Goal: Find specific page/section: Find specific page/section

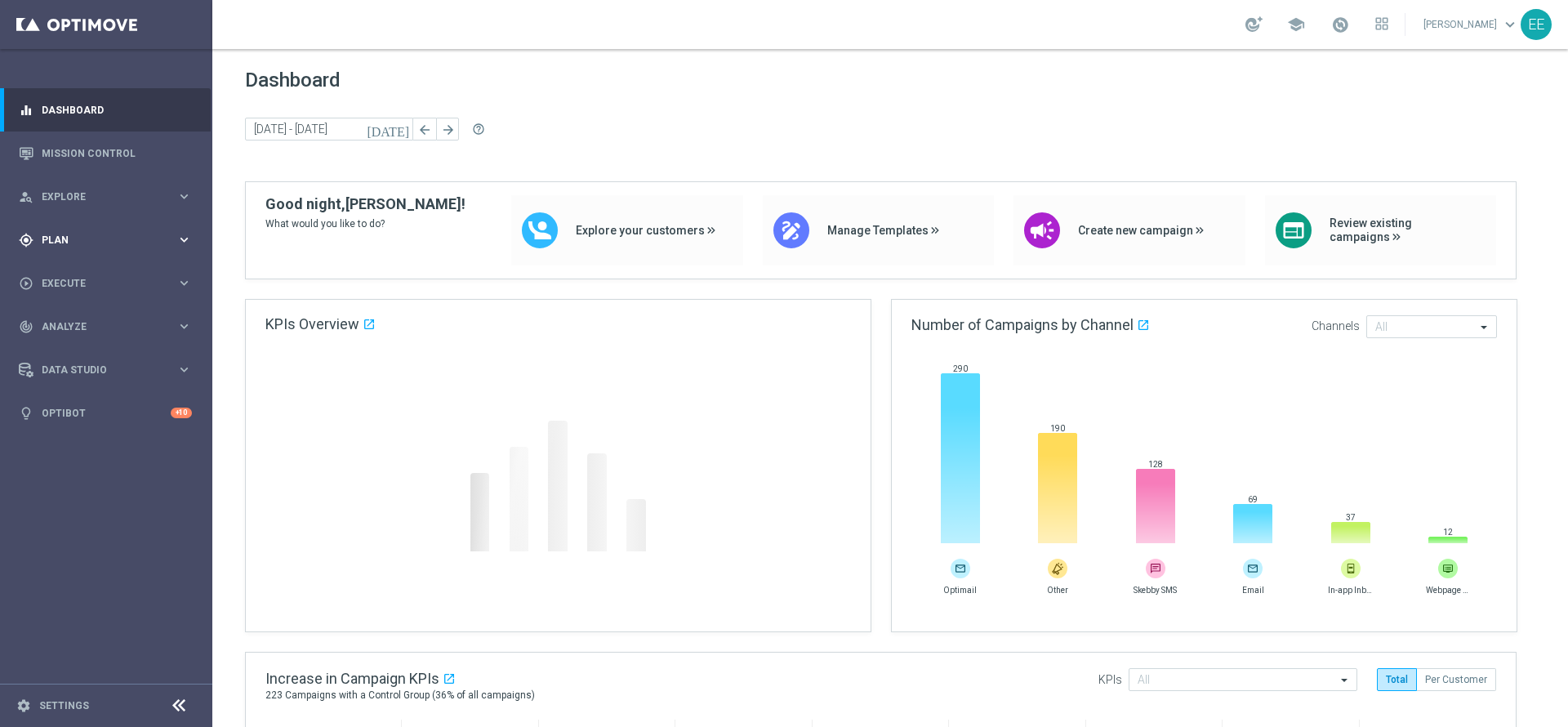
click at [65, 246] on div "gps_fixed Plan keyboard_arrow_right" at bounding box center [105, 240] width 211 height 43
click at [77, 276] on link "Target Groups" at bounding box center [106, 274] width 127 height 13
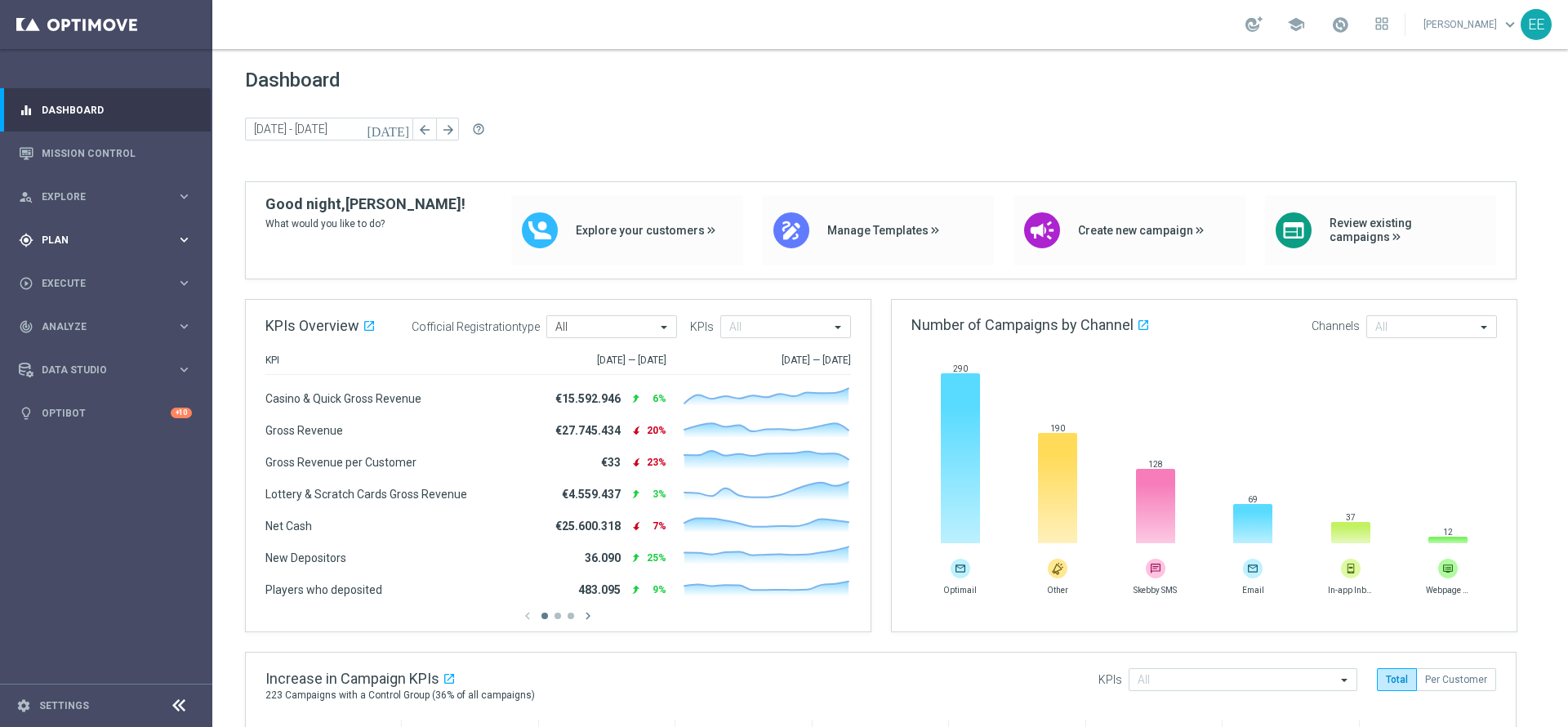
click at [75, 243] on span "Plan" at bounding box center [108, 240] width 135 height 10
click at [84, 268] on link "Target Groups" at bounding box center [106, 274] width 127 height 13
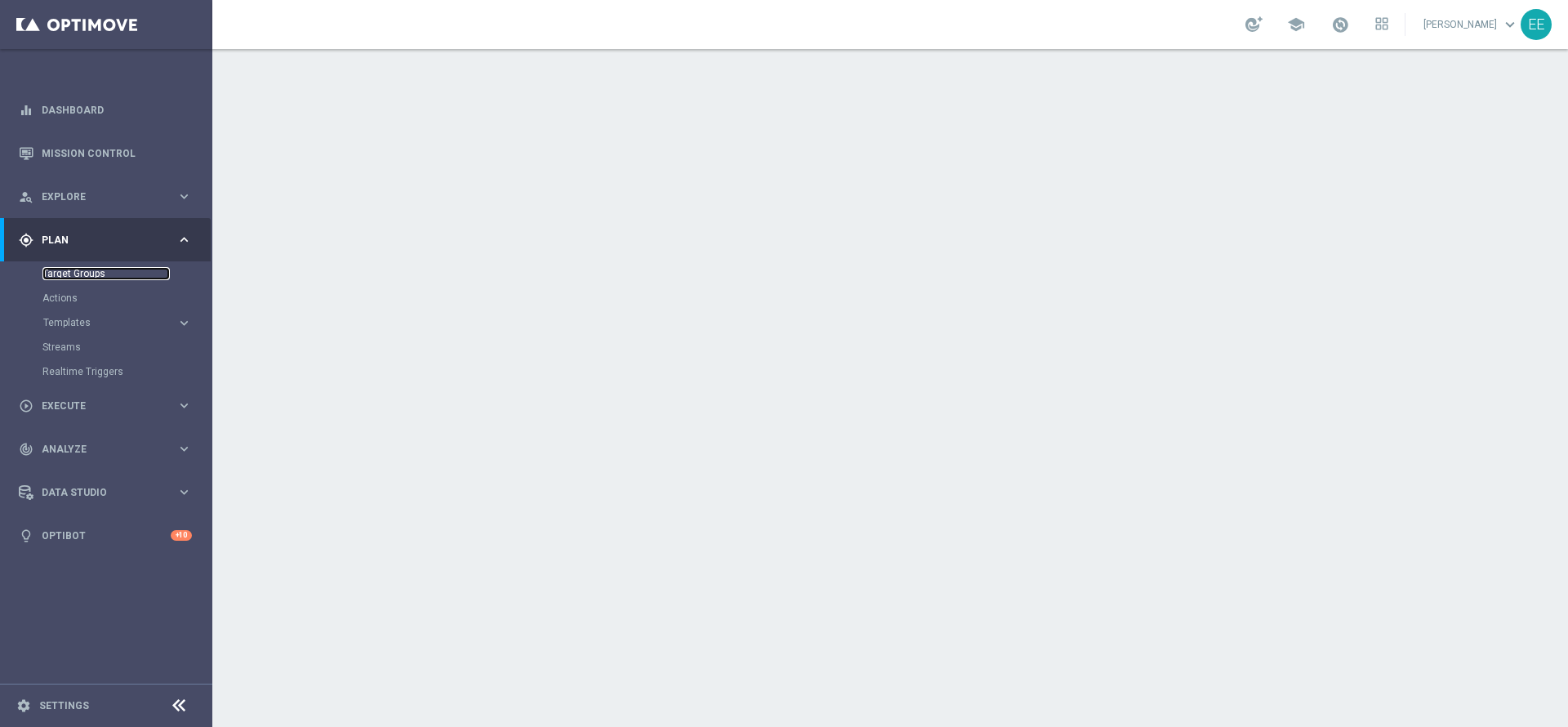
click at [76, 270] on link "Target Groups" at bounding box center [106, 274] width 127 height 13
click at [89, 269] on link "Target Groups" at bounding box center [106, 274] width 127 height 13
click at [74, 296] on link "Actions" at bounding box center [106, 298] width 127 height 13
click at [98, 265] on div "Target Groups" at bounding box center [126, 274] width 168 height 25
click at [95, 270] on link "Target Groups" at bounding box center [106, 274] width 127 height 13
